Goal: Obtain resource: Download file/media

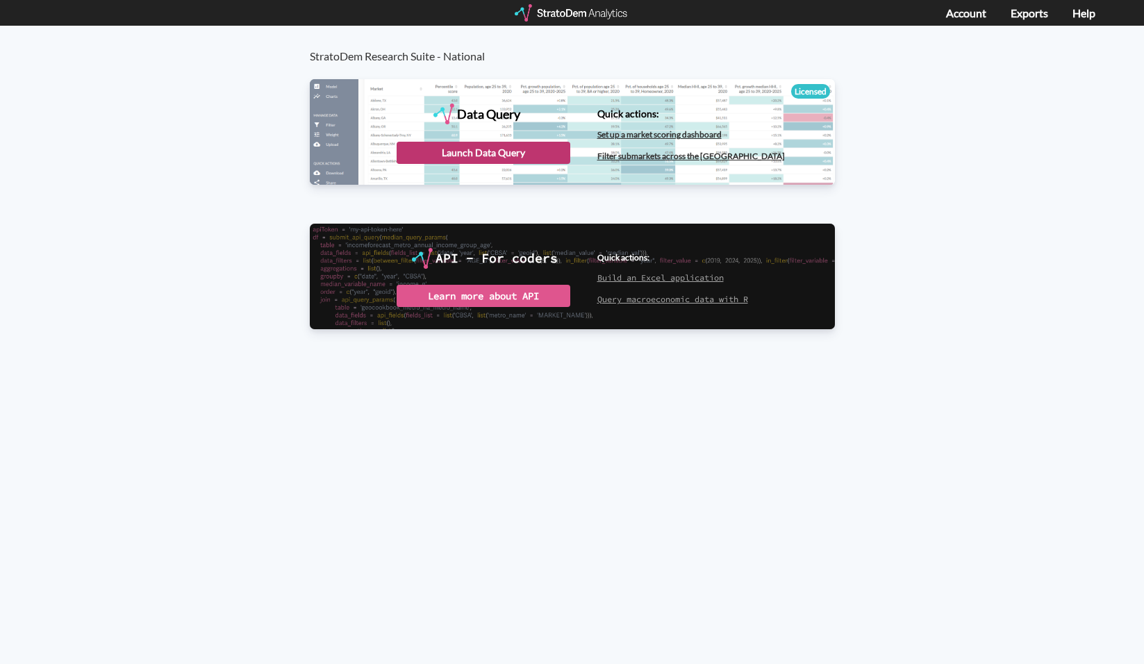
click at [549, 149] on div "Launch Data Query" at bounding box center [484, 153] width 174 height 22
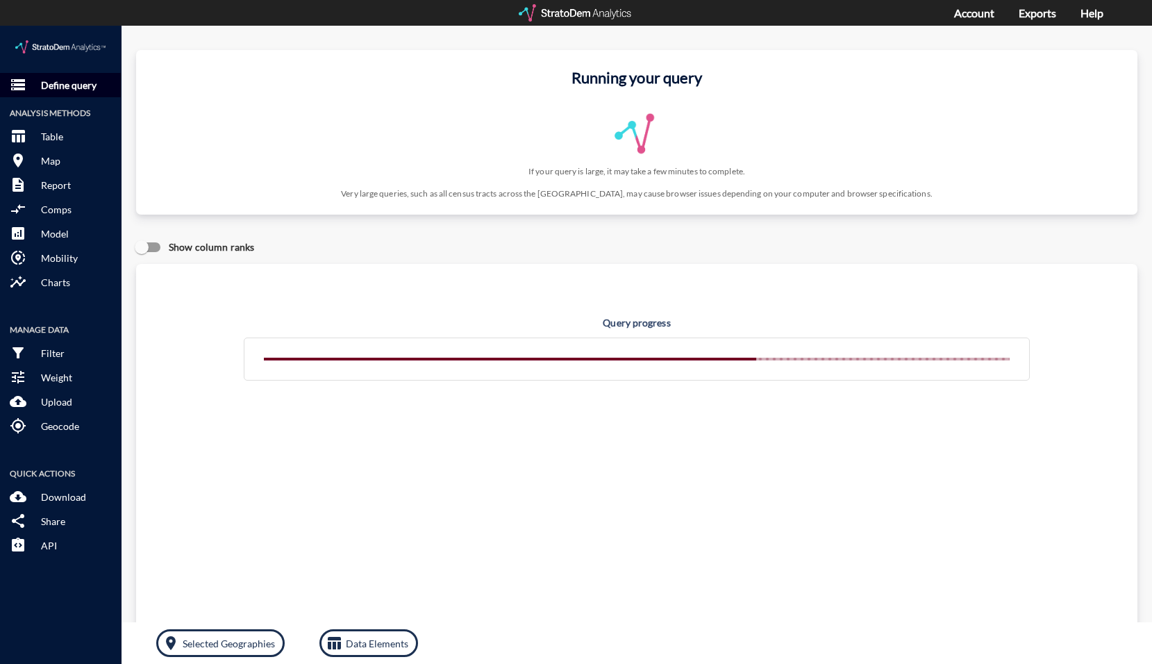
click p "Define query"
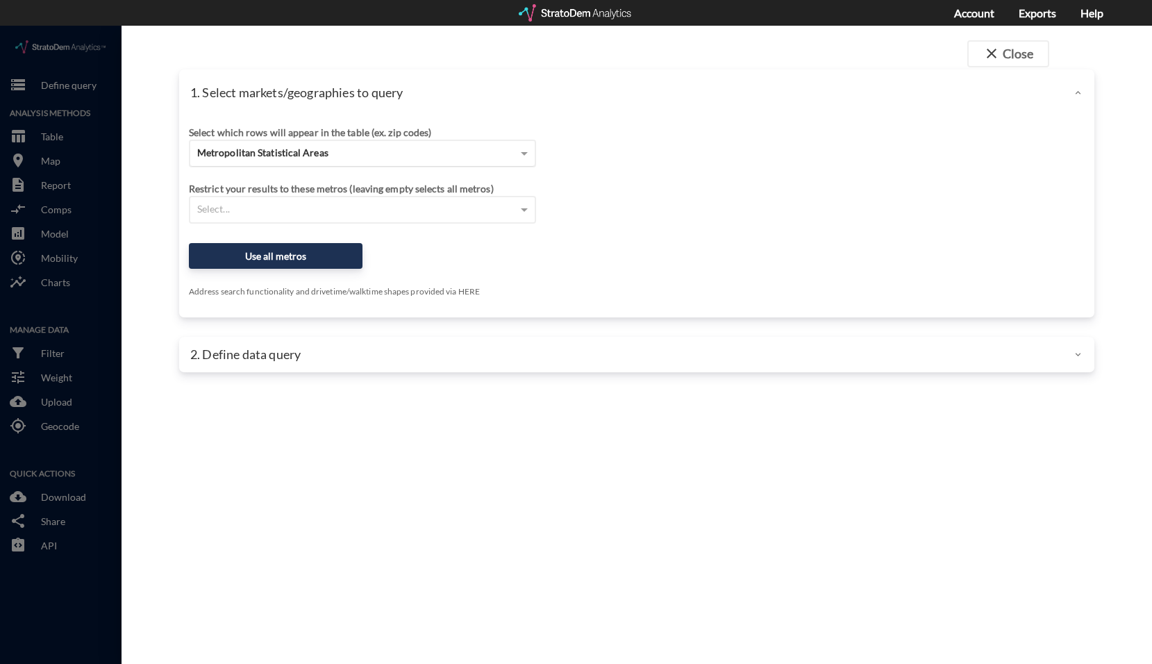
click span "Metropolitan Statistical Areas"
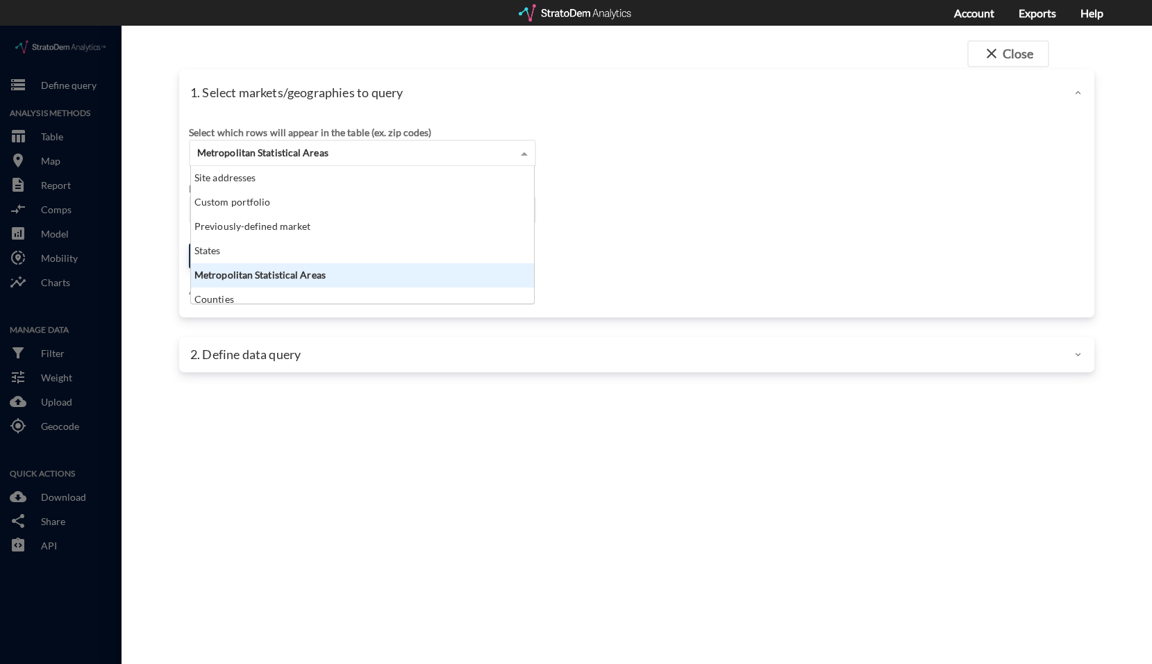
scroll to position [127, 335]
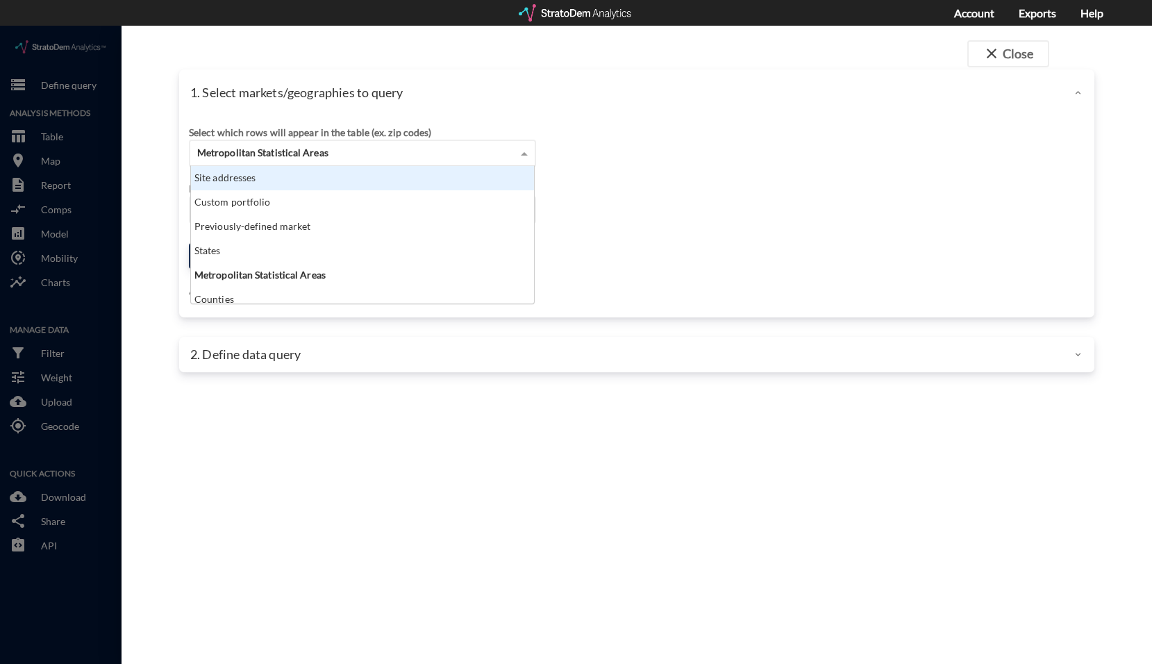
click div "Site addresses"
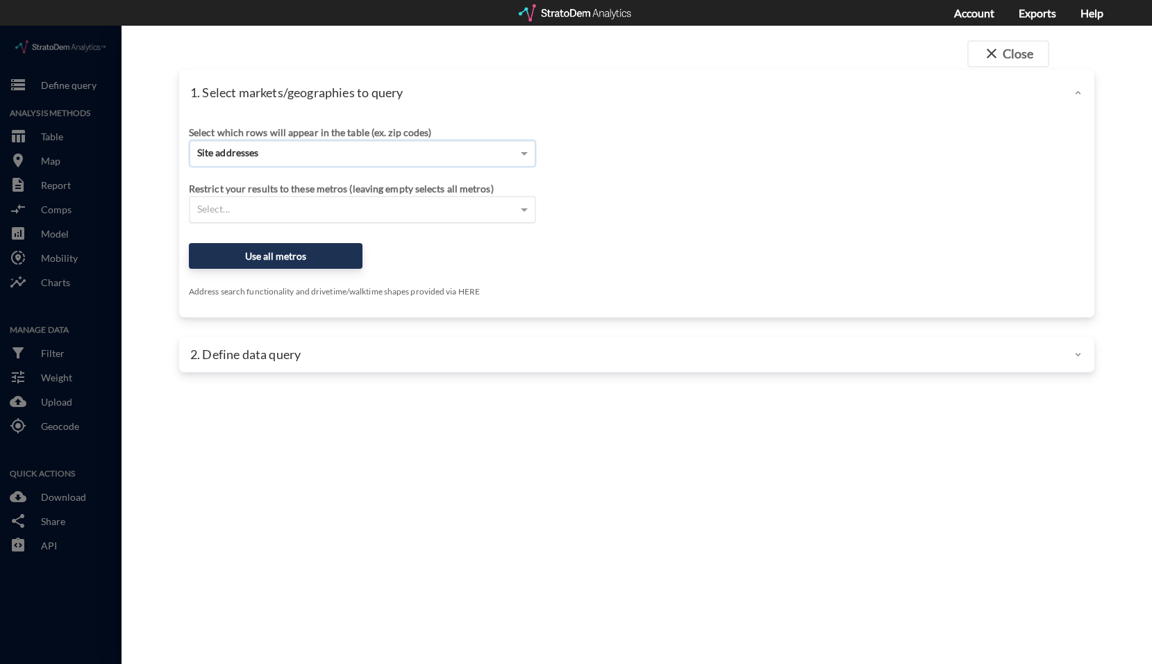
click div "Select..."
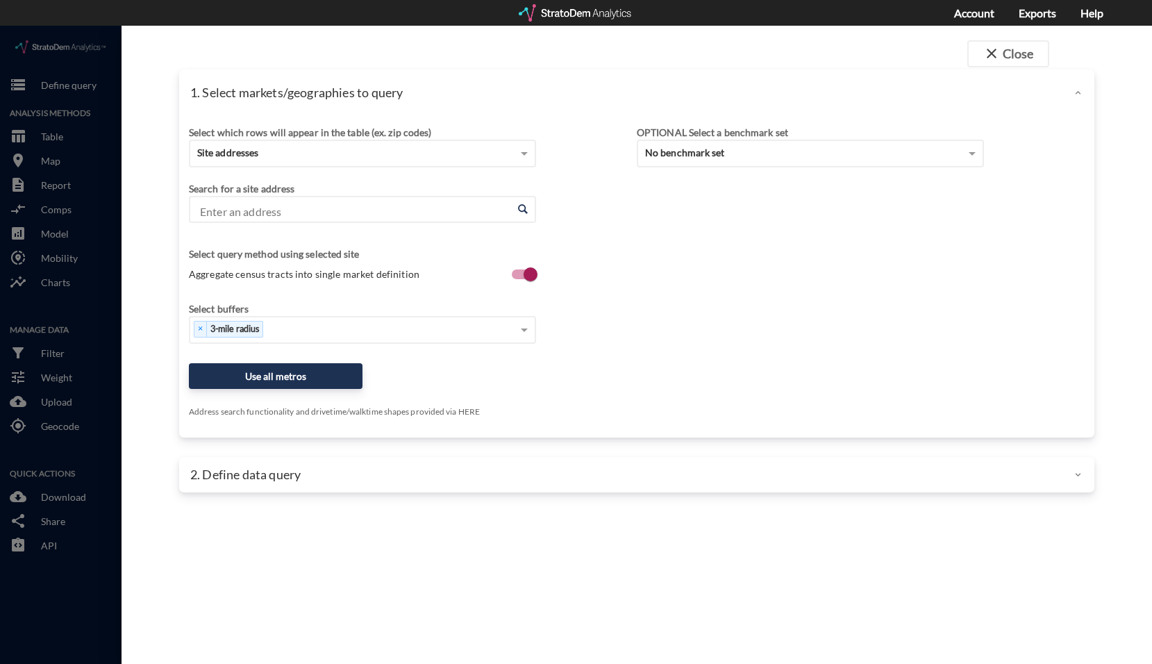
click input "Enter an address"
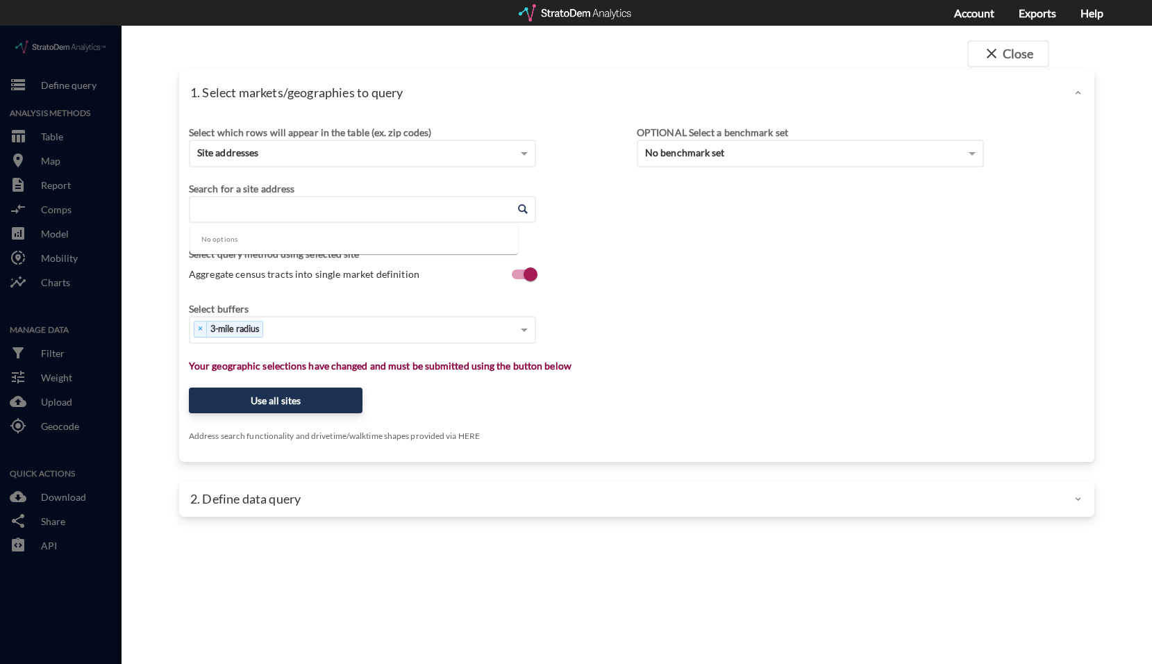
paste input "[STREET_ADDRESS][US_STATE]"
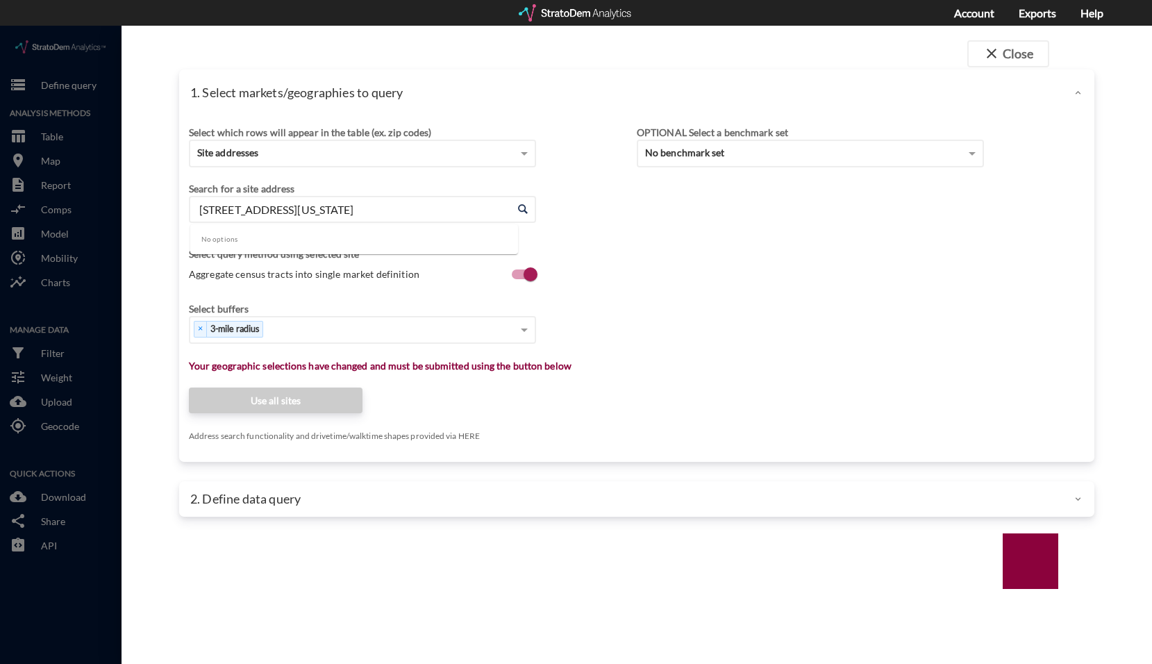
drag, startPoint x: 325, startPoint y: 182, endPoint x: 342, endPoint y: 184, distance: 16.8
click input "[STREET_ADDRESS][US_STATE]"
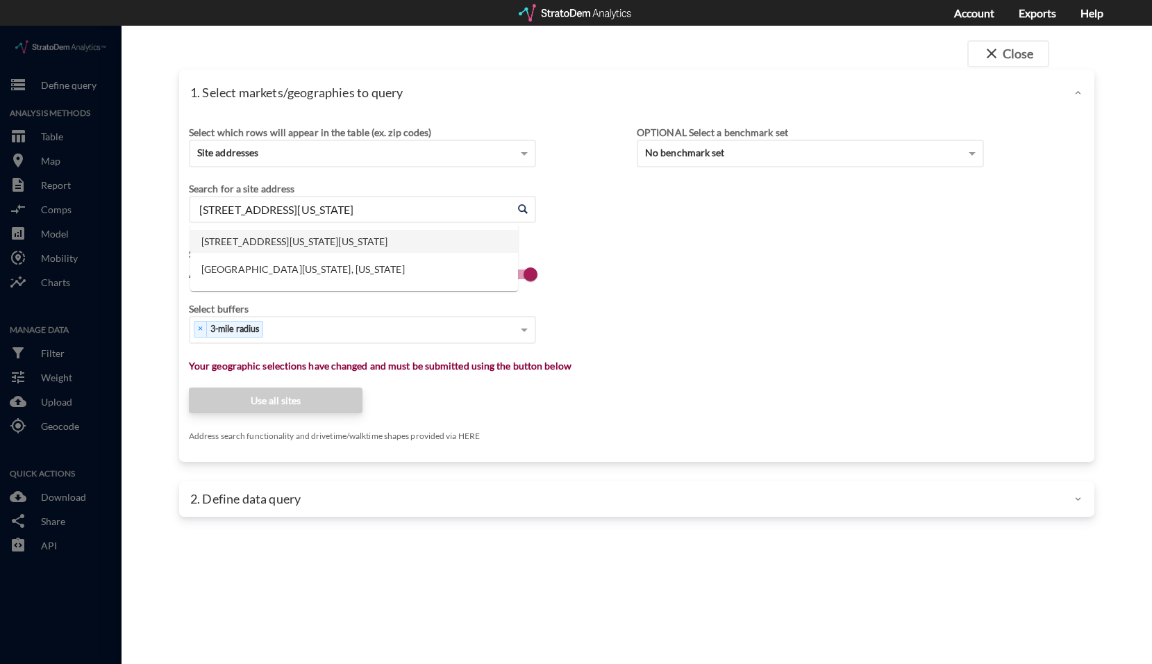
click li "[STREET_ADDRESS][US_STATE][US_STATE]"
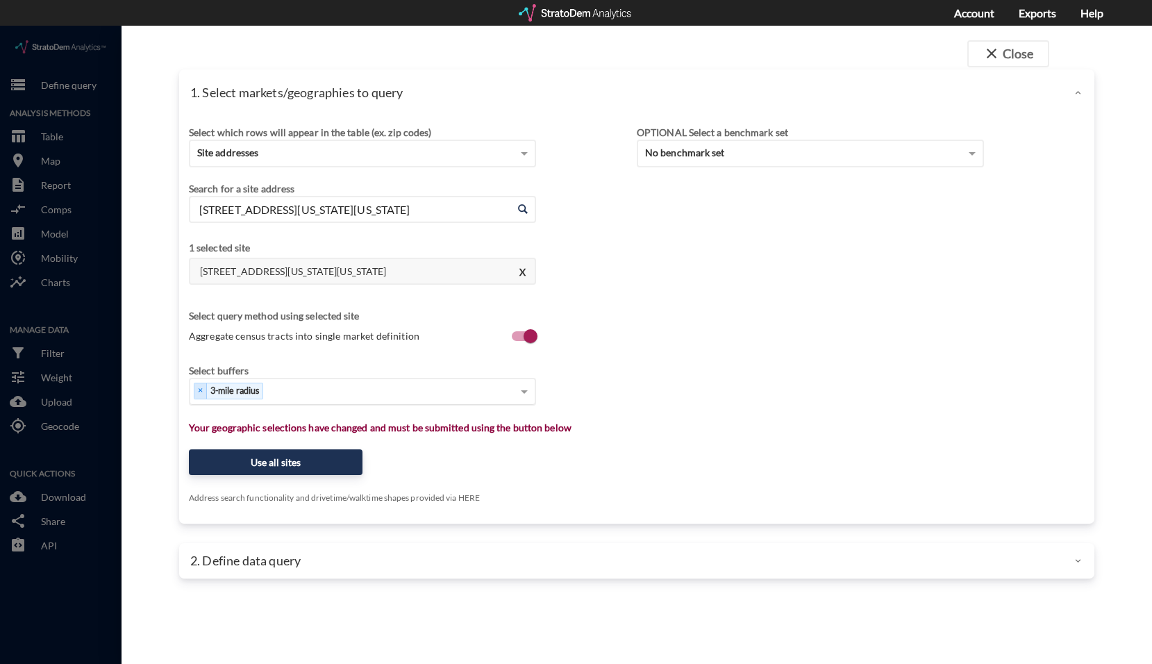
type input "[STREET_ADDRESS][US_STATE][US_STATE]"
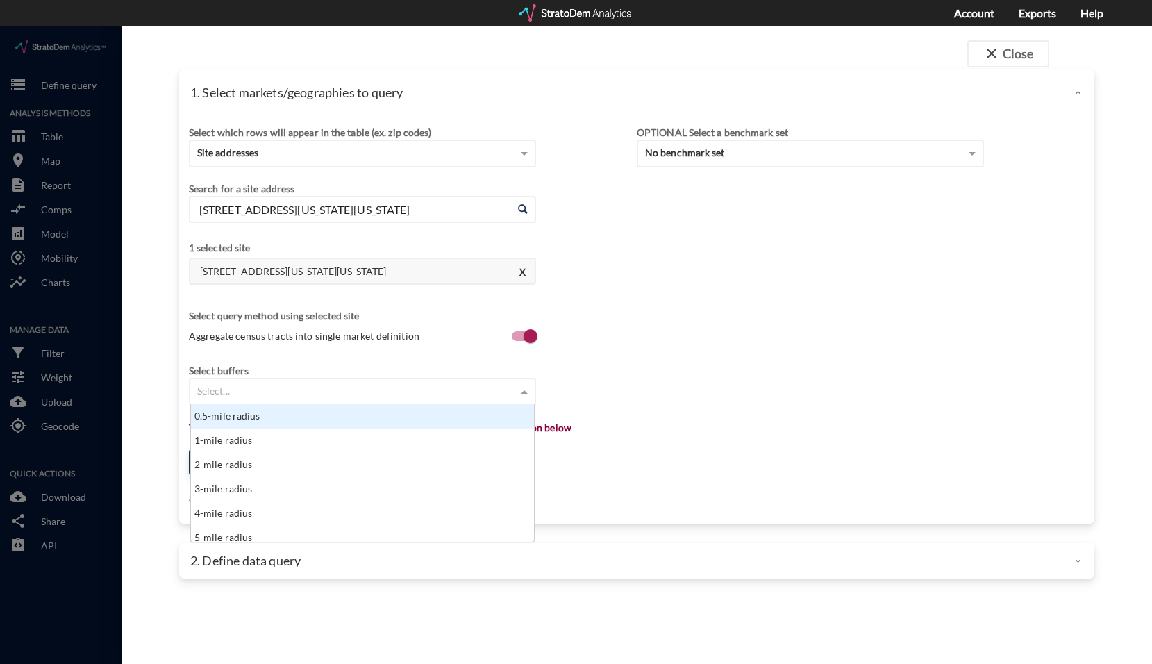
click div "Select..."
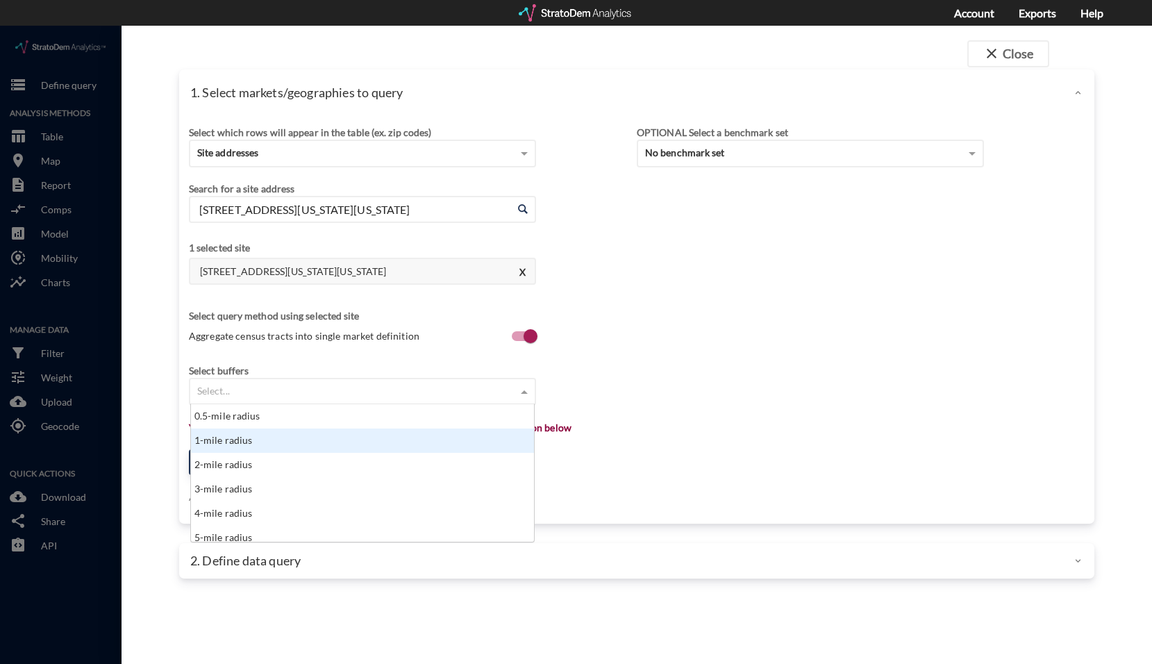
click div "1-mile radius"
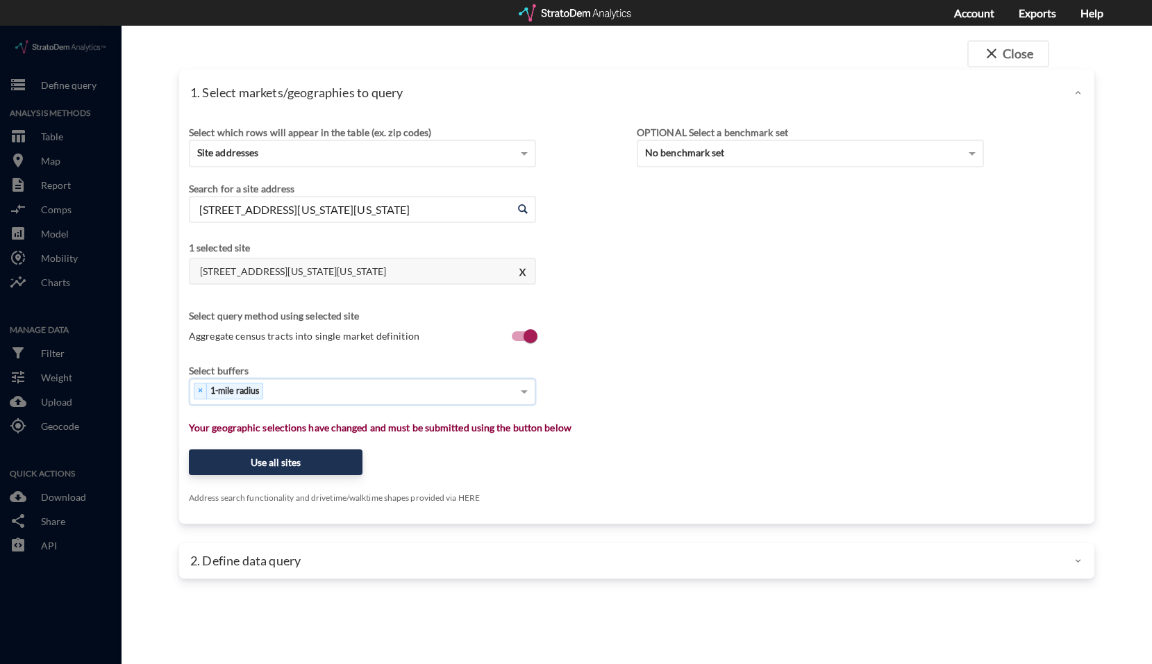
click div "× 1-mile radius"
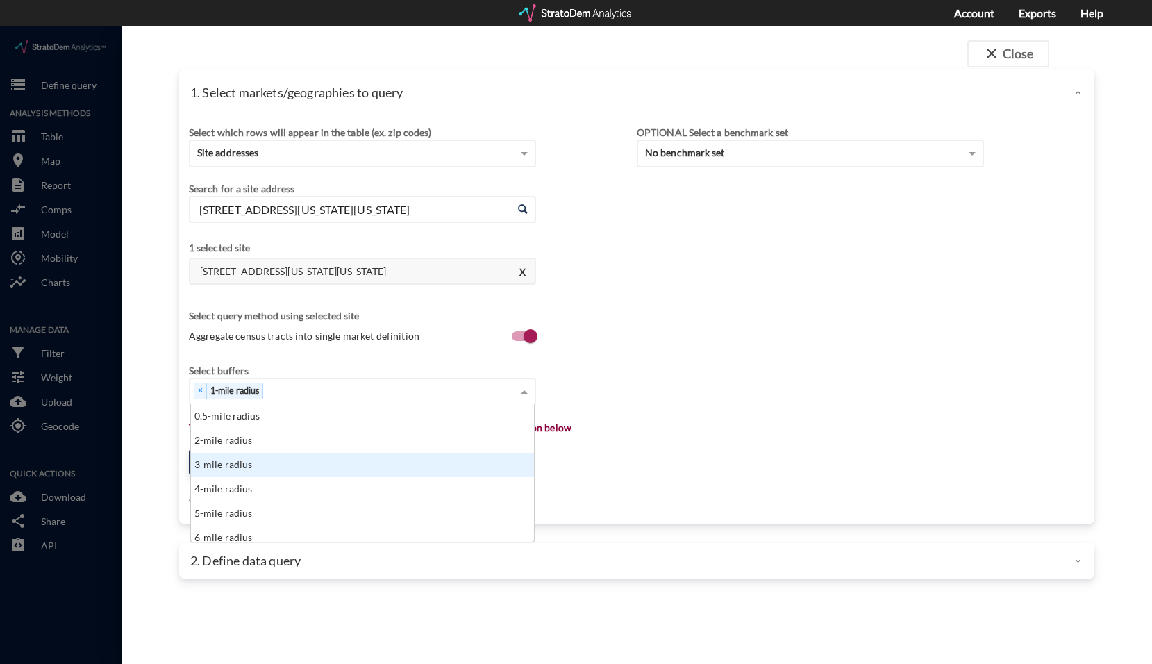
click div "3-mile radius"
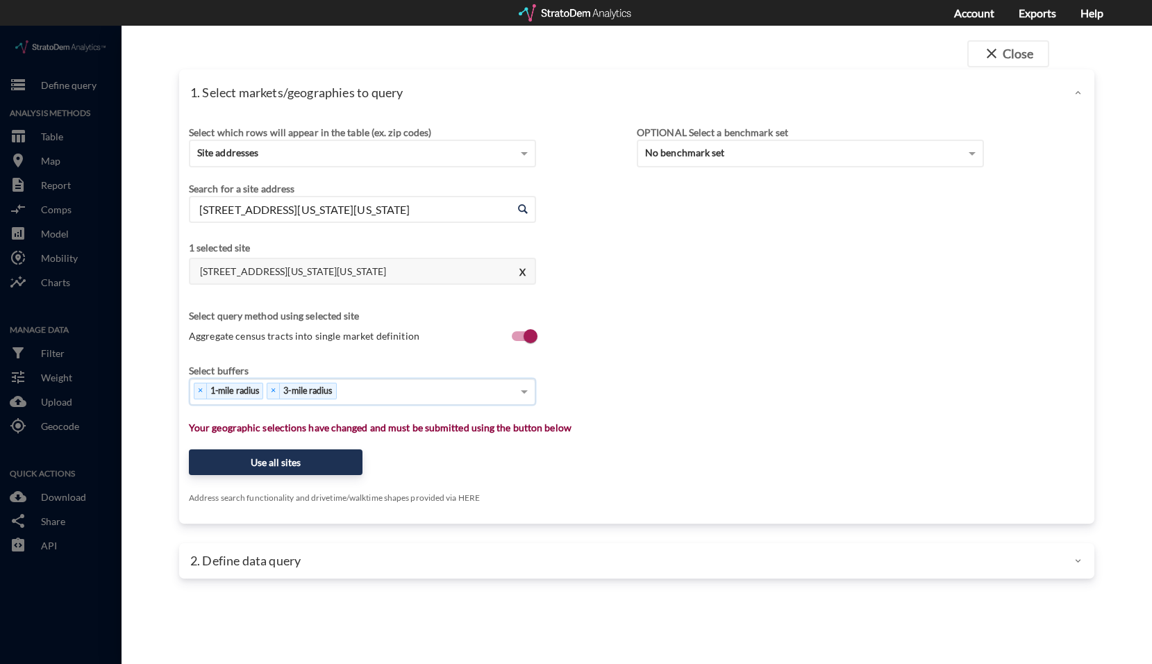
click div "× 1-mile radius × 3-mile radius"
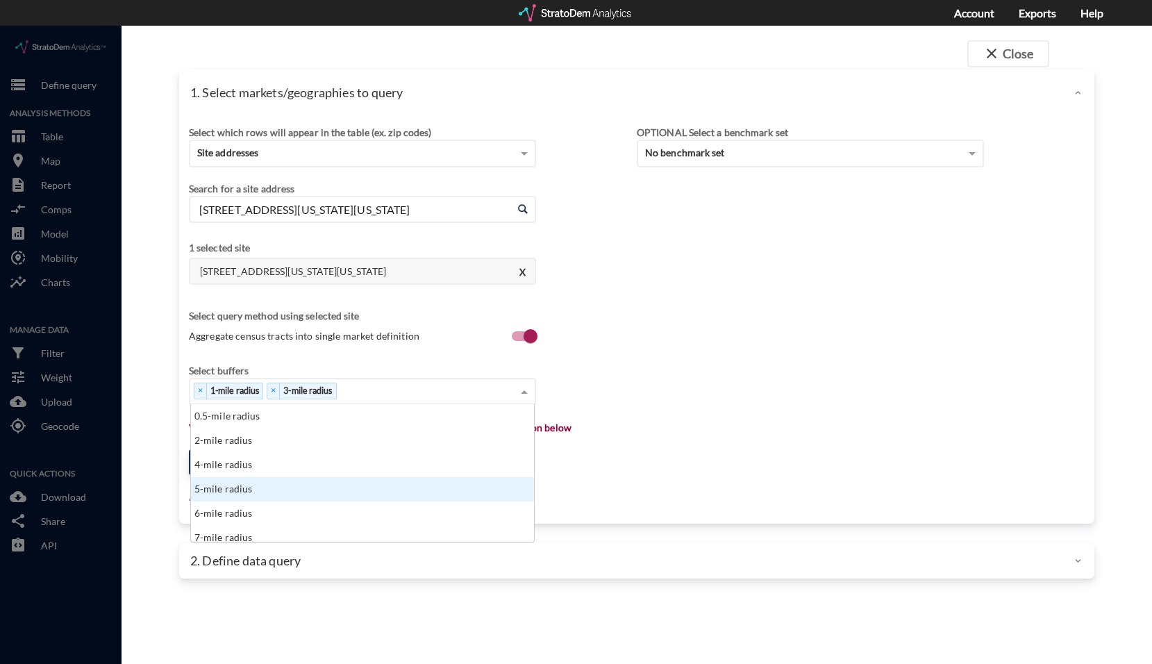
click div "5-mile radius"
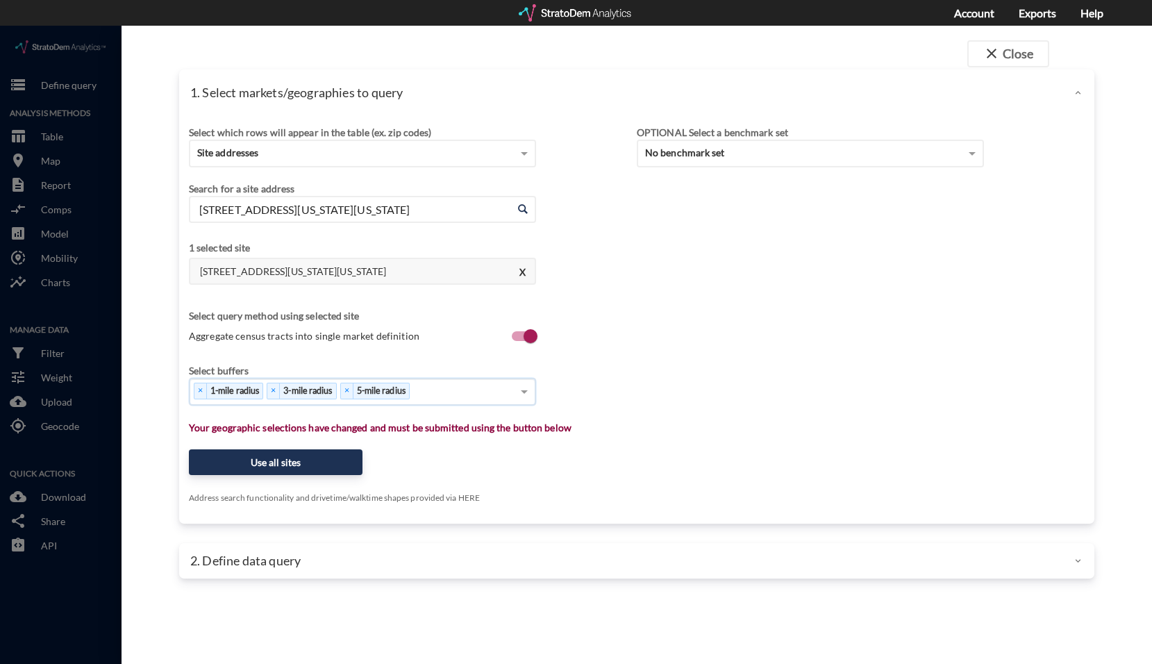
click div "× 1-mile radius × 3-mile radius × 5-mile radius"
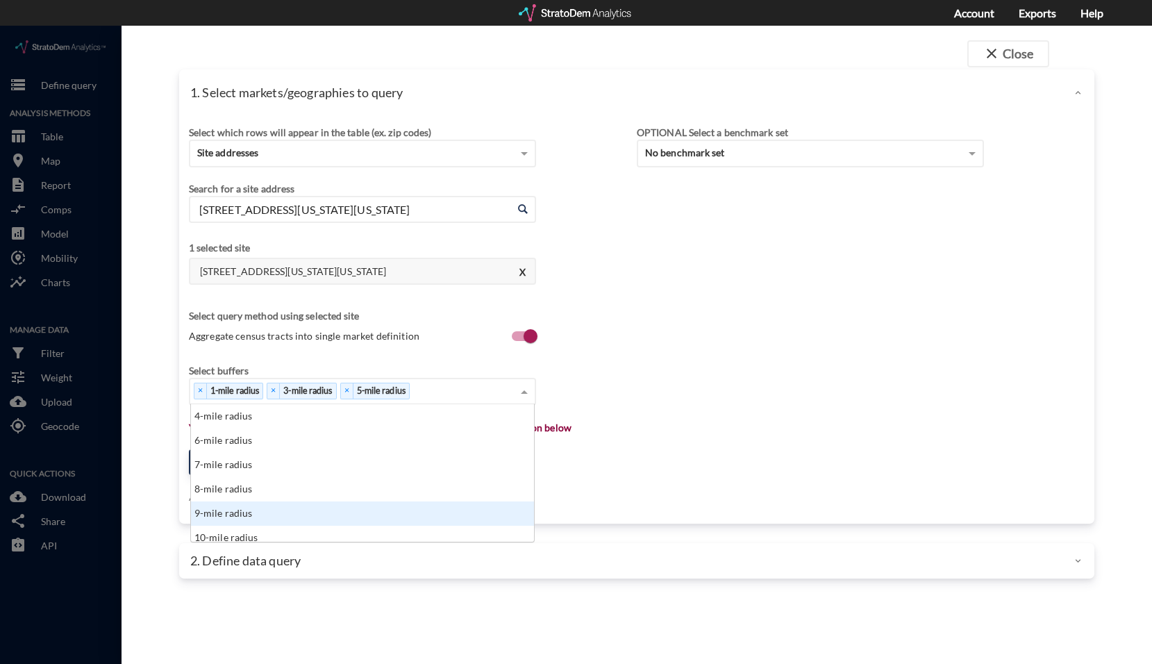
scroll to position [56, 0]
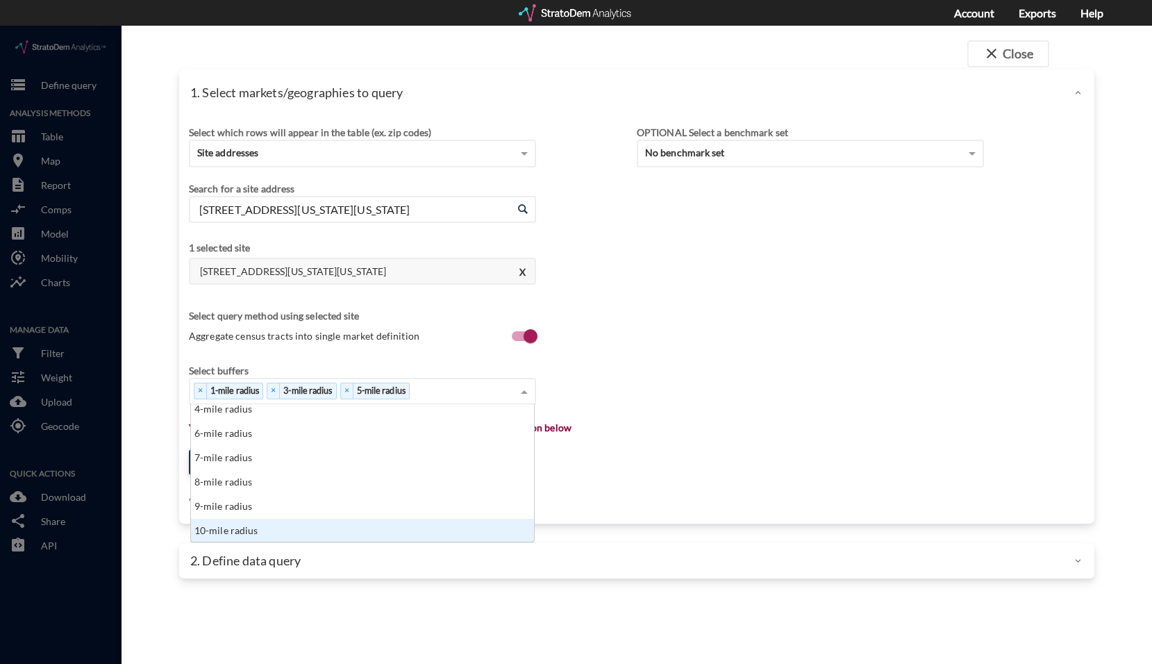
click div "10-mile radius"
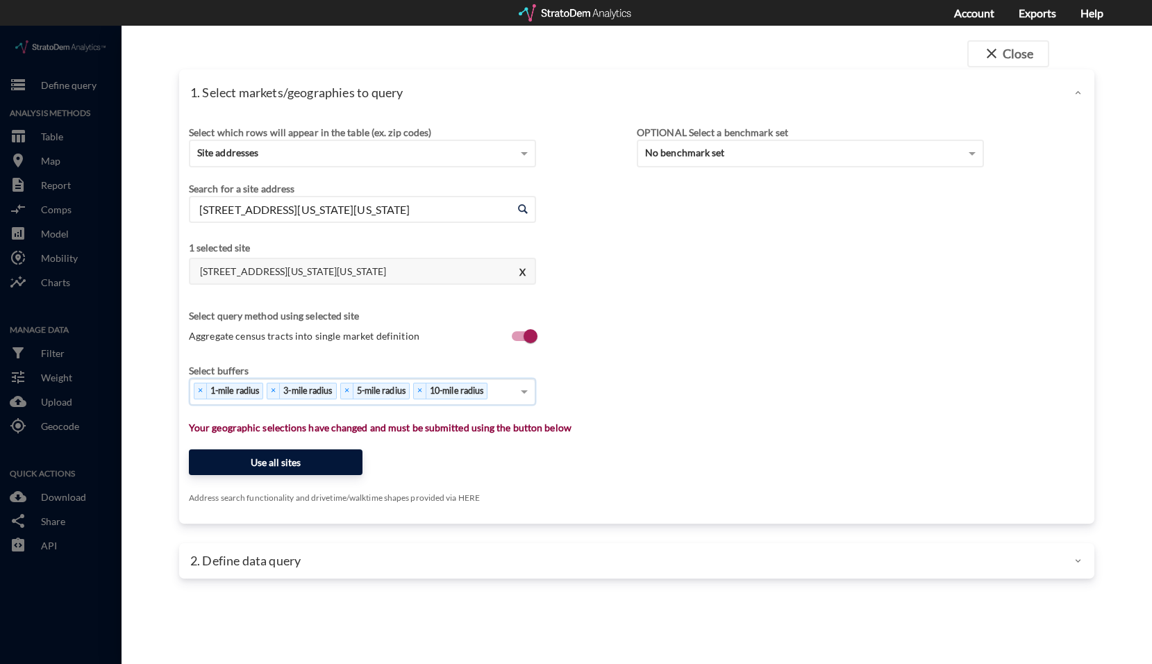
click button "Use all sites"
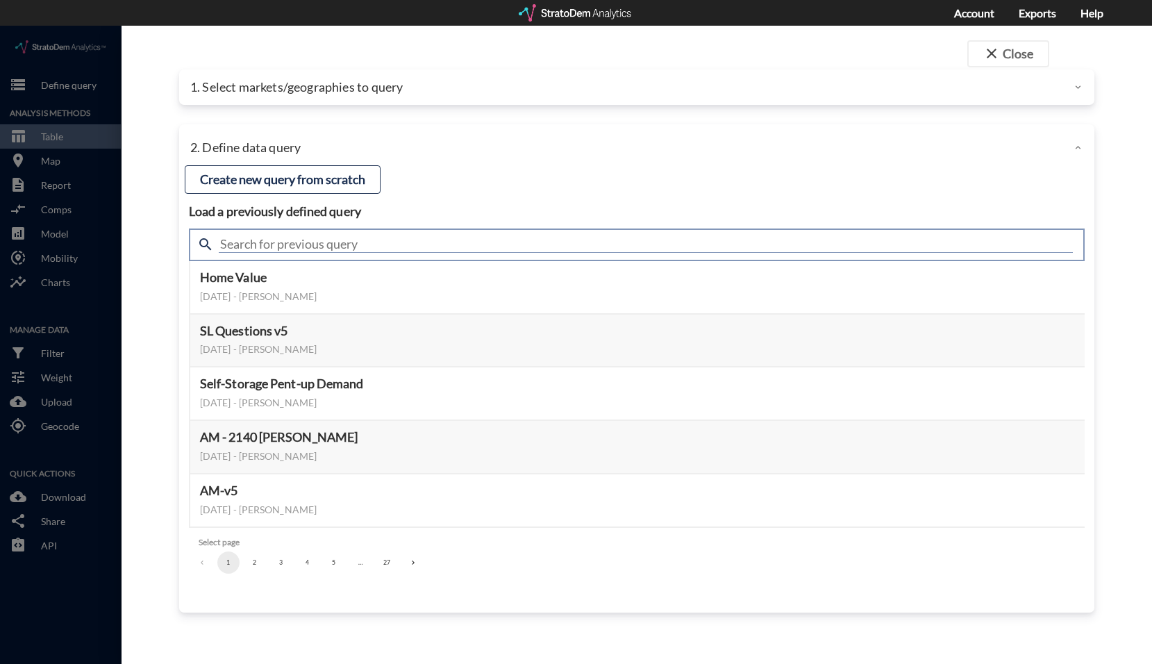
click div "search"
type input "active"
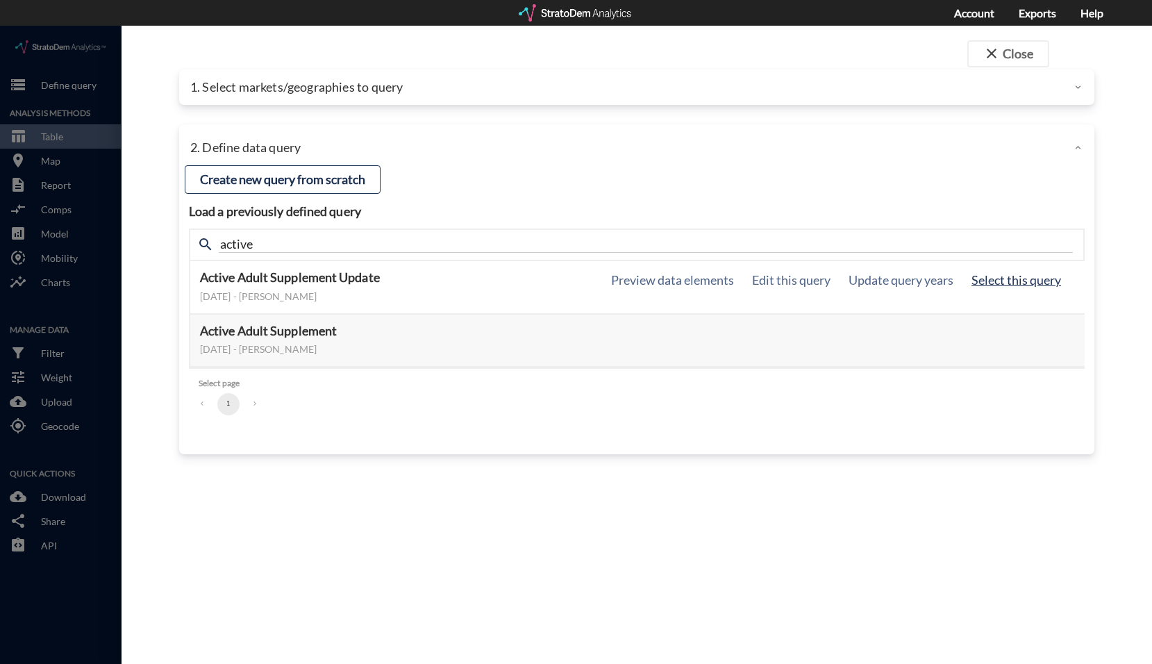
click button "Select this query"
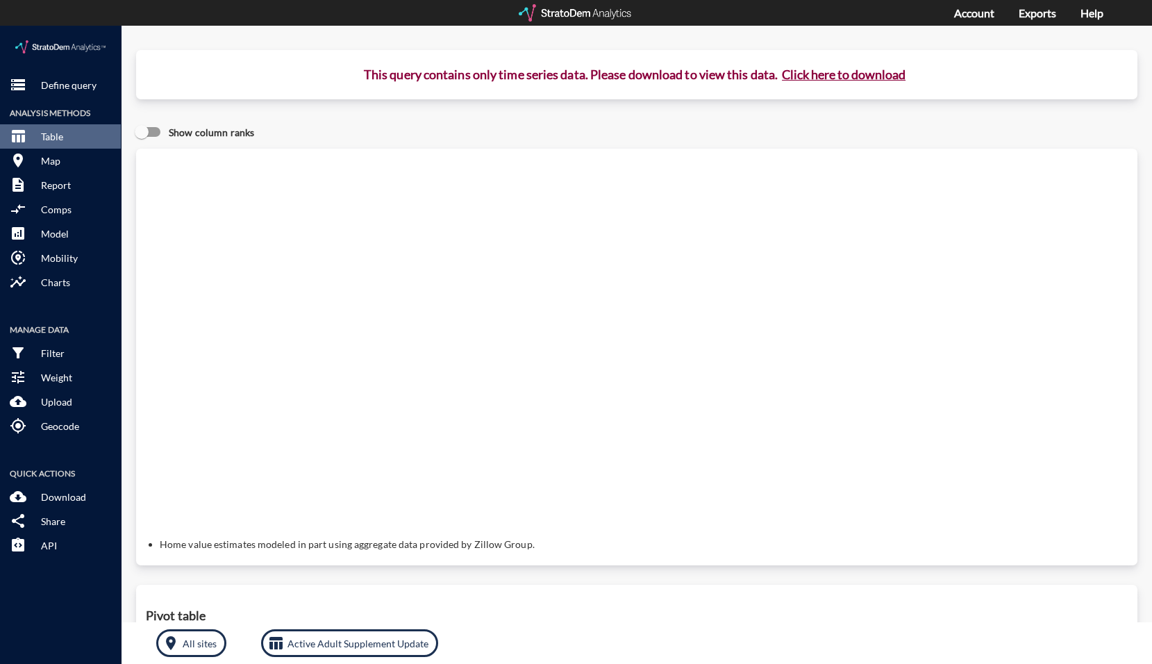
click button "Click here to download"
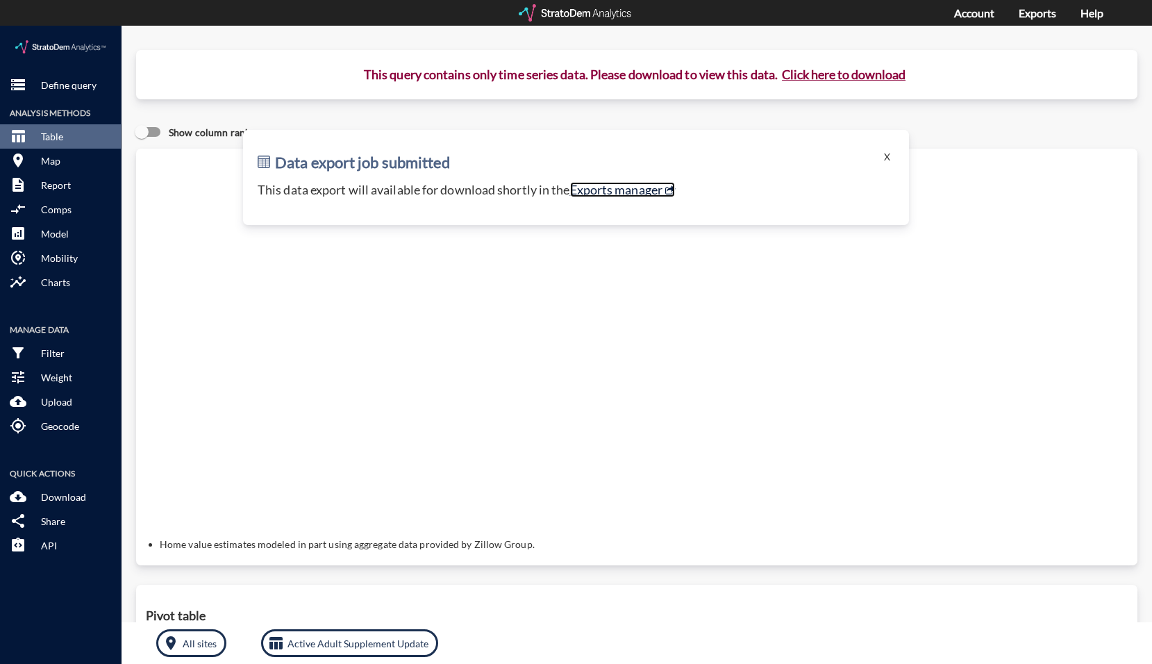
click link "Exports manager"
click button "X"
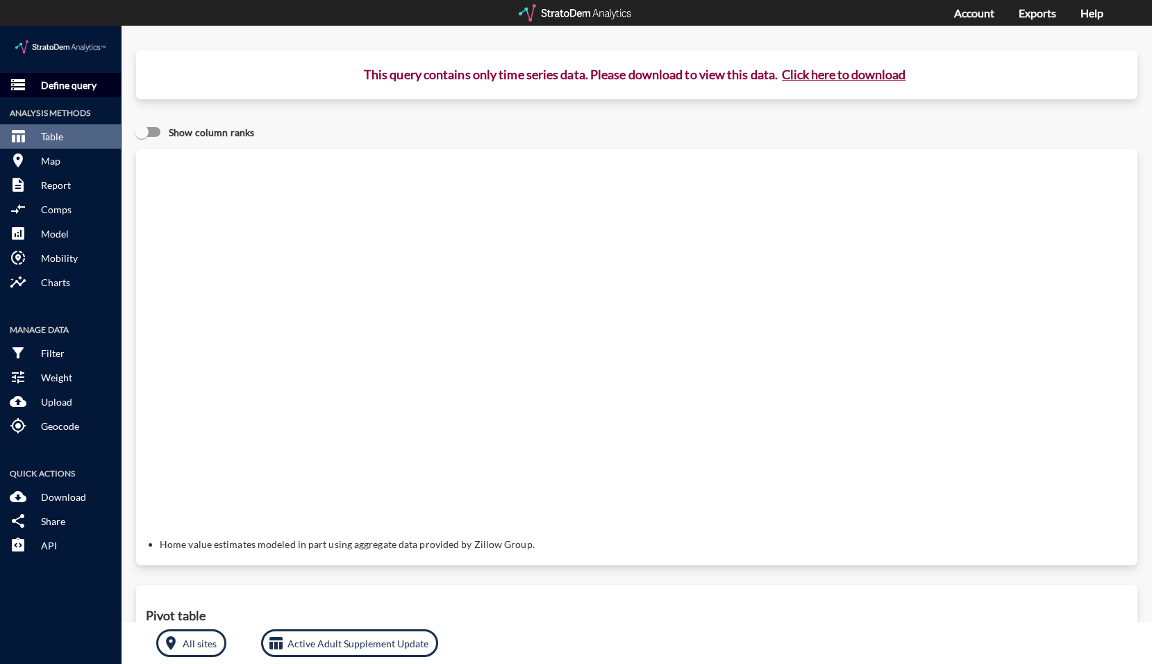
click p "Define query"
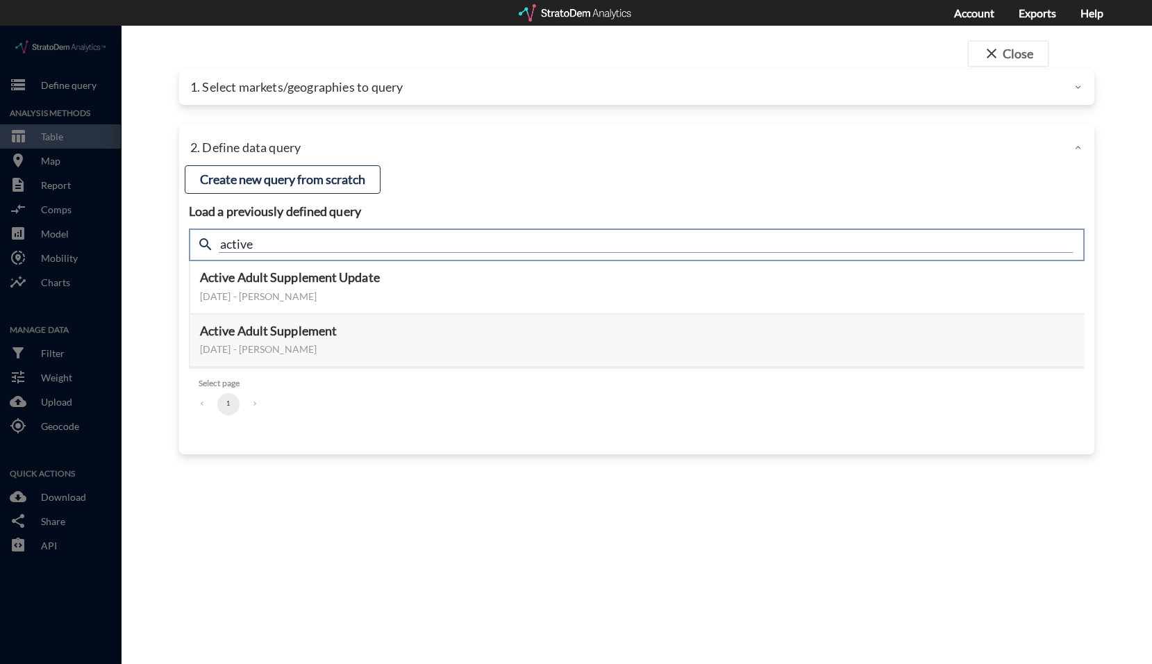
drag, startPoint x: 314, startPoint y: 219, endPoint x: 119, endPoint y: 211, distance: 195.3
click div "close Close 1. Select markets/geographies to query Select which rows will appea…"
type input "housing"
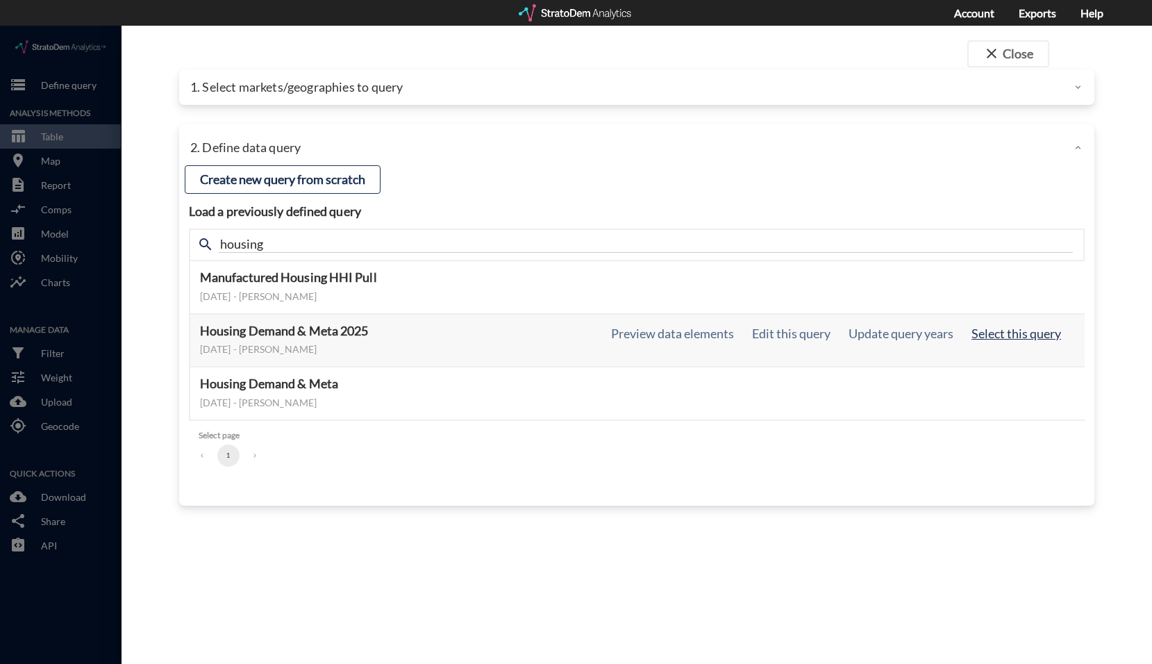
click button "Select this query"
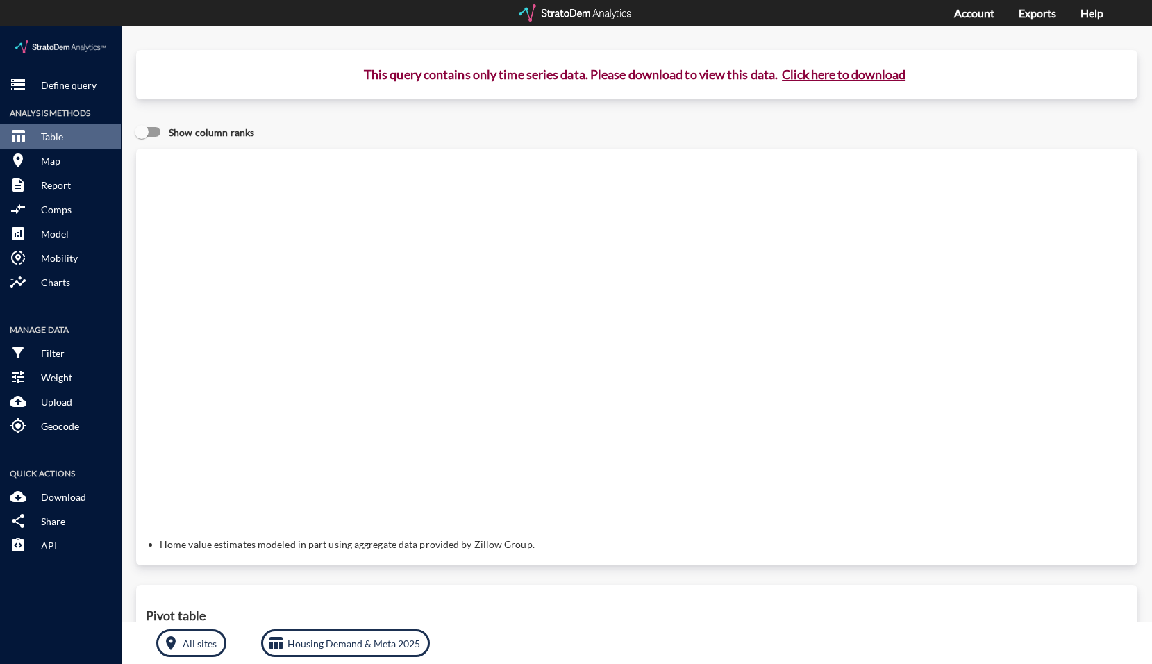
click button "Click here to download"
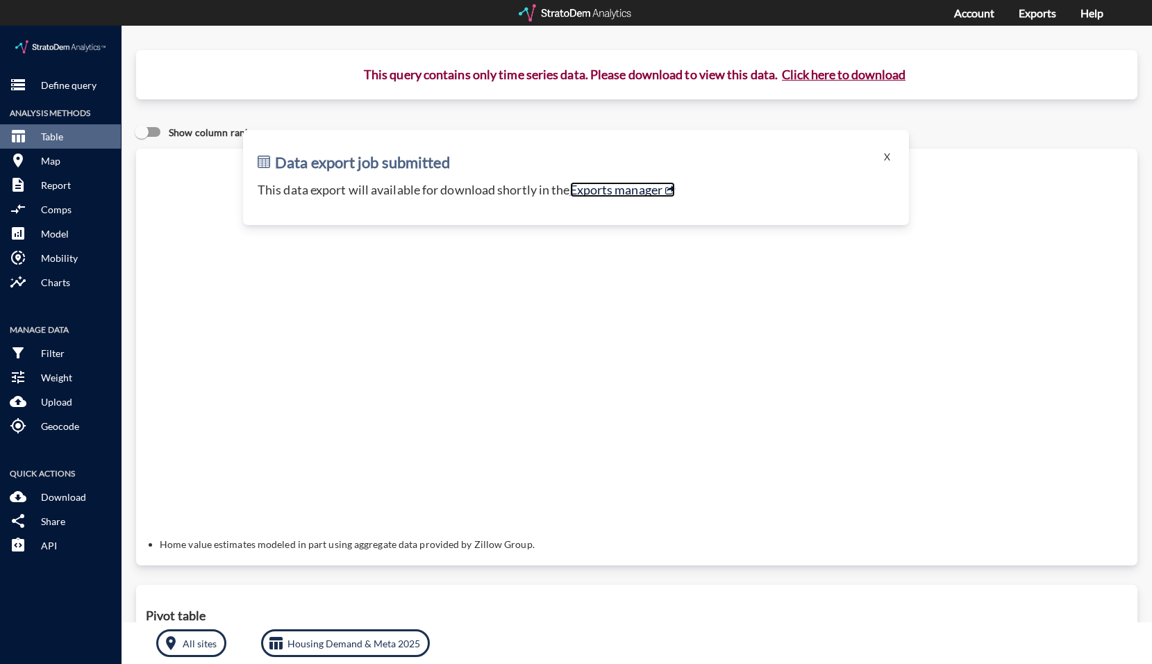
click link "Exports manager"
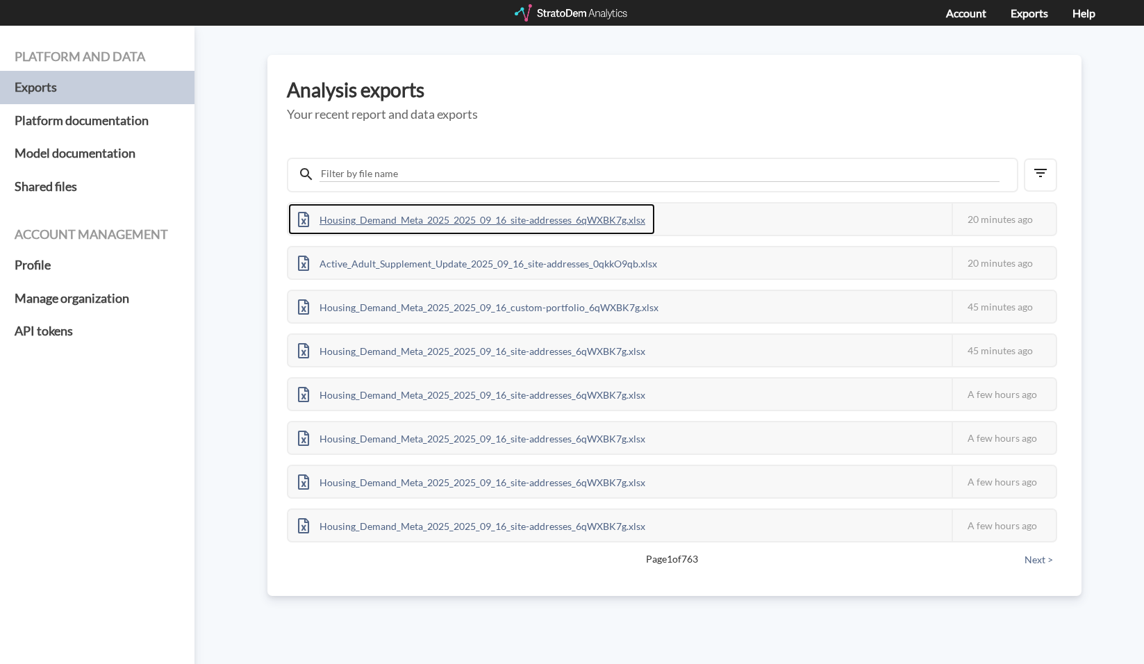
click at [456, 219] on div "Housing_Demand_Meta_2025_2025_09_16_site-addresses_6qWXBK7g.xlsx" at bounding box center [471, 218] width 367 height 31
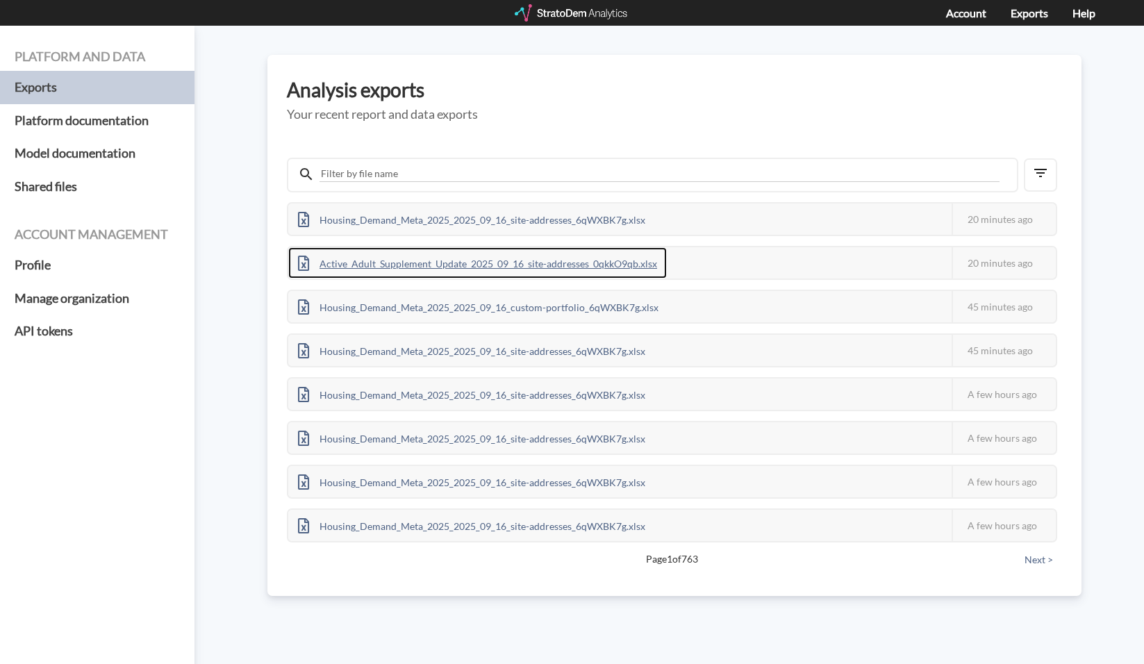
click at [649, 261] on div "Active_Adult_Supplement_Update_2025_09_16_site-addresses_0qkkO9qb.xlsx" at bounding box center [477, 262] width 378 height 31
